Goal: Task Accomplishment & Management: Use online tool/utility

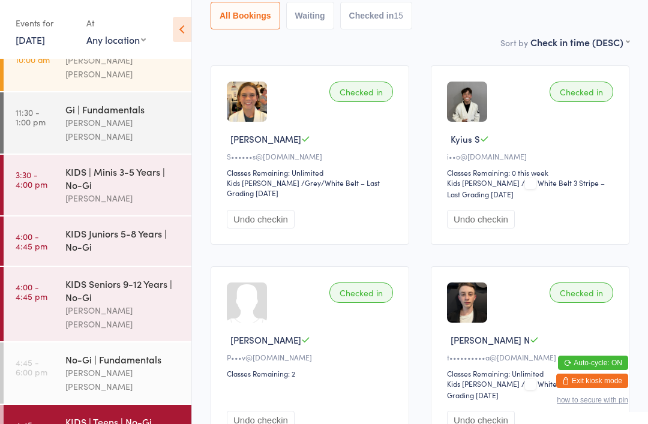
scroll to position [148, 0]
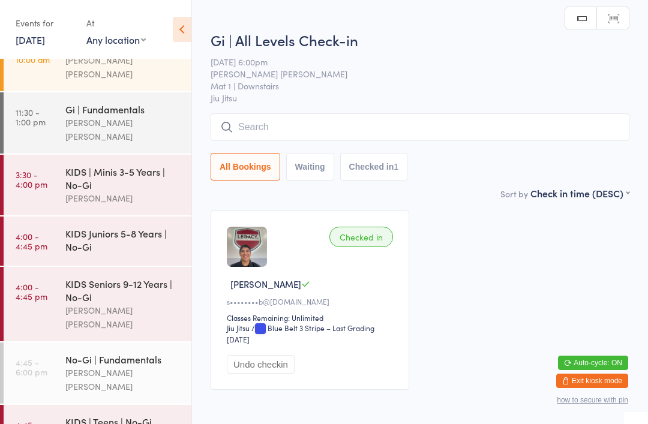
click at [285, 133] on input "search" at bounding box center [420, 127] width 419 height 28
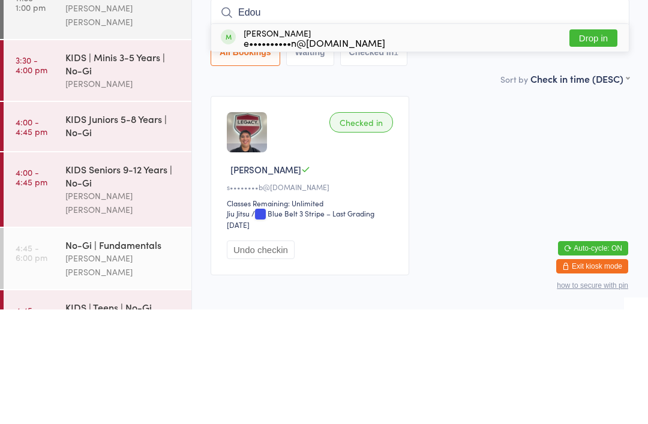
type input "Edou"
click at [582, 144] on button "Drop in" at bounding box center [593, 152] width 48 height 17
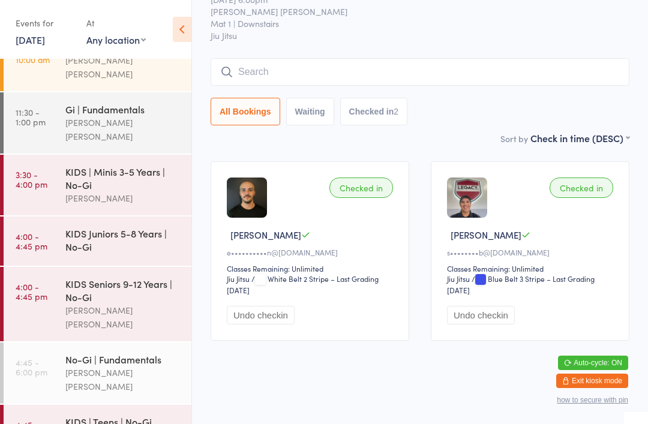
click at [567, 64] on input "search" at bounding box center [420, 72] width 419 height 28
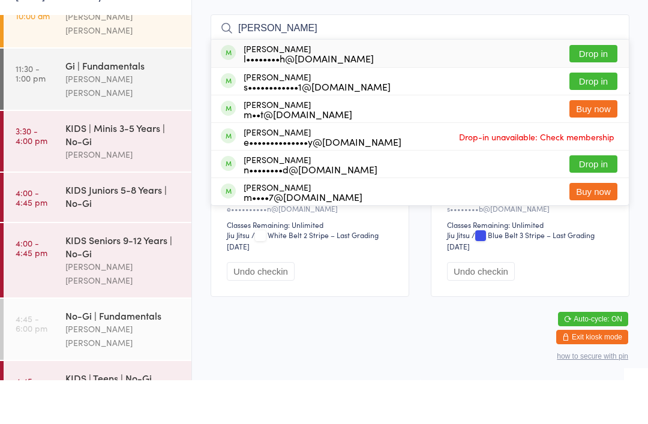
type input "[PERSON_NAME]"
click at [602, 116] on button "Drop in" at bounding box center [593, 124] width 48 height 17
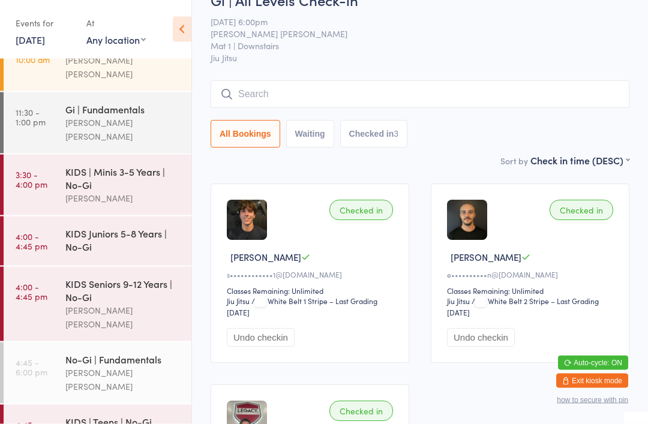
scroll to position [0, 0]
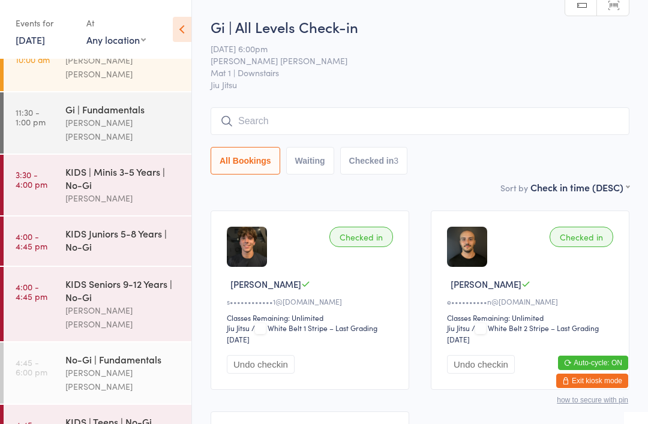
click at [446, 126] on input "search" at bounding box center [420, 121] width 419 height 28
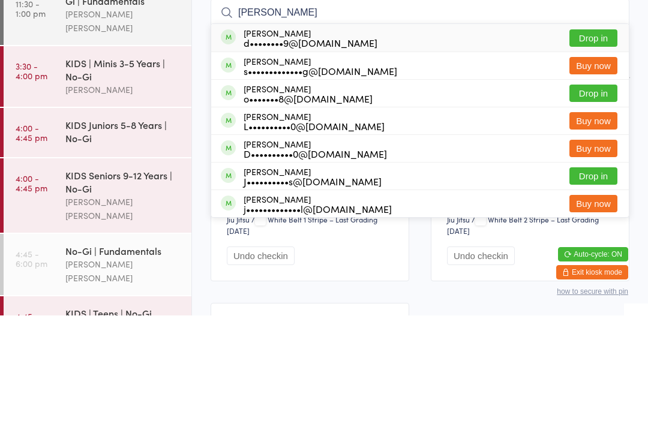
type input "[PERSON_NAME]"
click at [606, 138] on button "Drop in" at bounding box center [593, 146] width 48 height 17
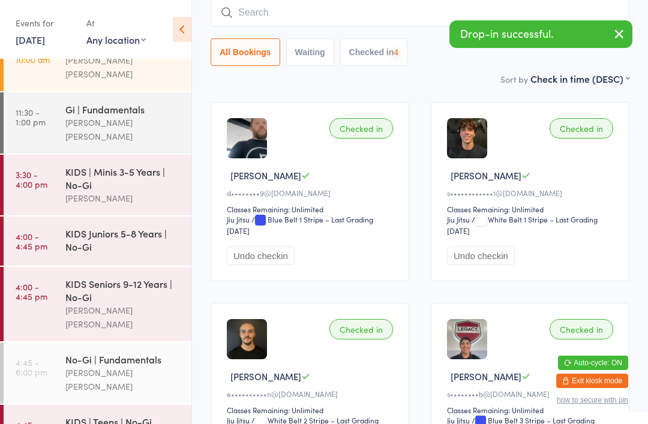
click at [434, 17] on input "search" at bounding box center [420, 13] width 419 height 28
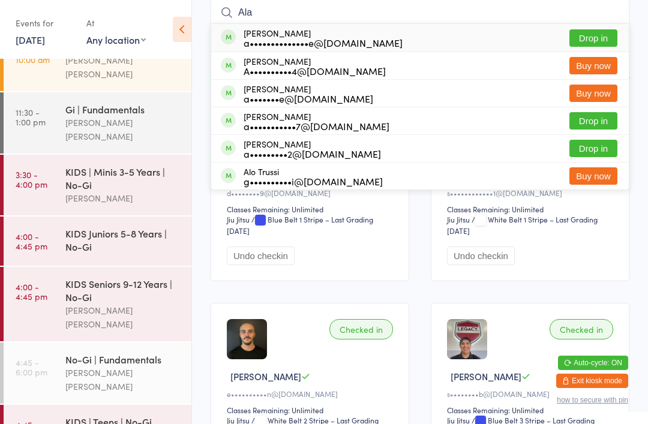
type input "Ala"
click at [605, 37] on button "Drop in" at bounding box center [593, 37] width 48 height 17
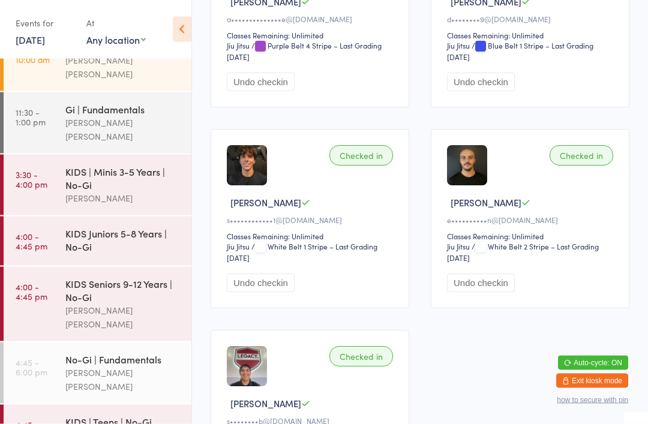
scroll to position [283, 0]
